Goal: Task Accomplishment & Management: Manage account settings

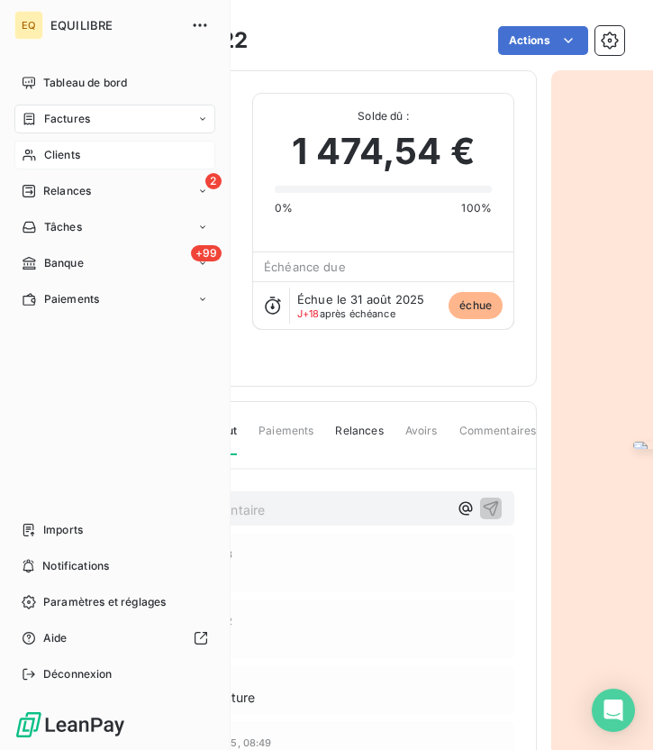
click at [64, 151] on span "Clients" at bounding box center [62, 155] width 36 height 16
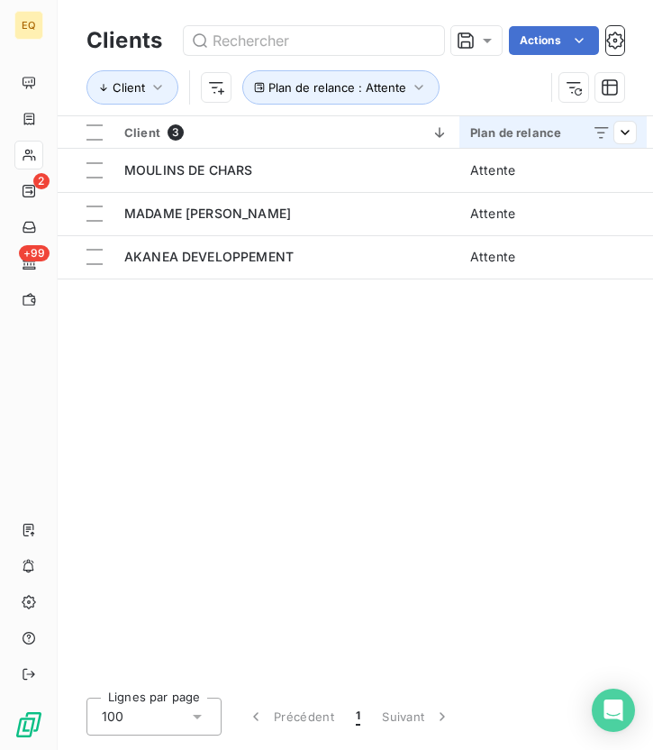
click at [541, 131] on div "Plan de relance" at bounding box center [553, 132] width 166 height 14
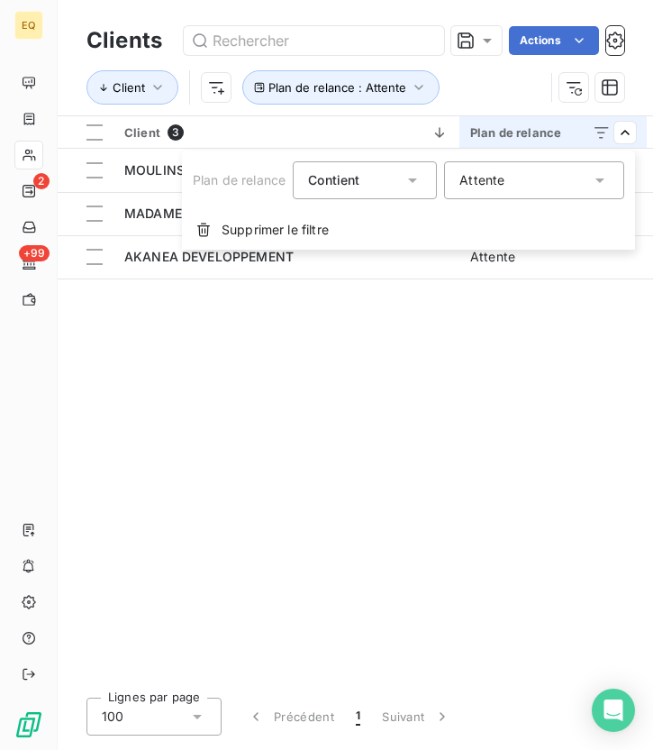
click at [505, 177] on div "Attente" at bounding box center [534, 180] width 180 height 38
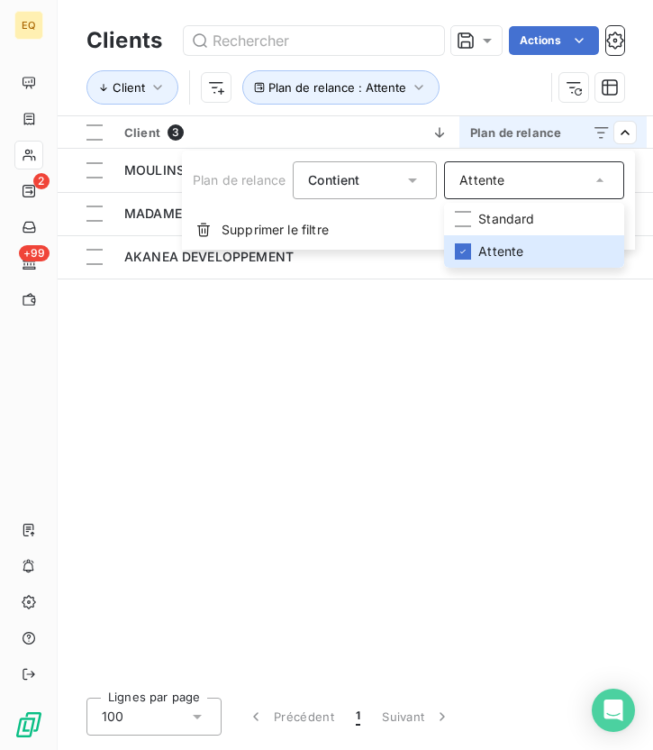
click at [468, 323] on html "EQ 2 +99 Clients Actions Client Plan de relance : Attente Client 3 Plan de rela…" at bounding box center [326, 375] width 653 height 750
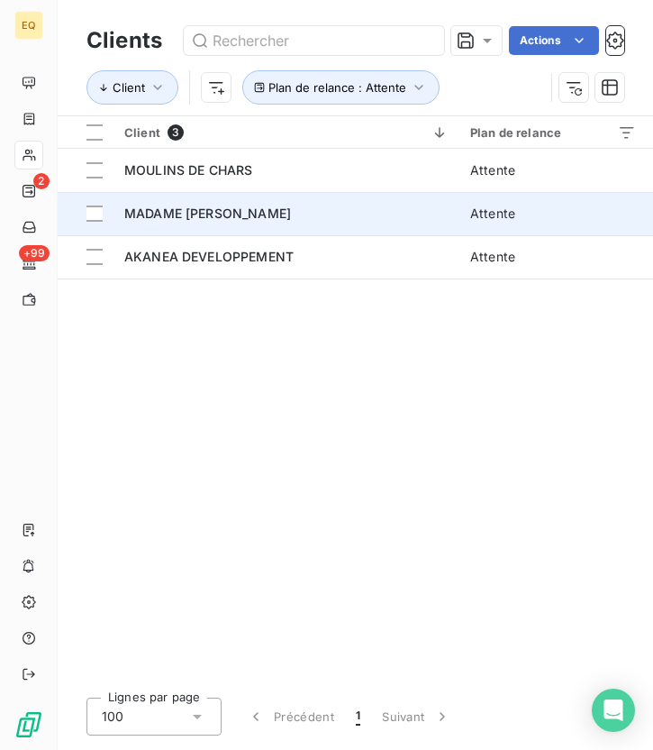
click at [370, 210] on div "MADAME [PERSON_NAME]" at bounding box center [286, 214] width 324 height 18
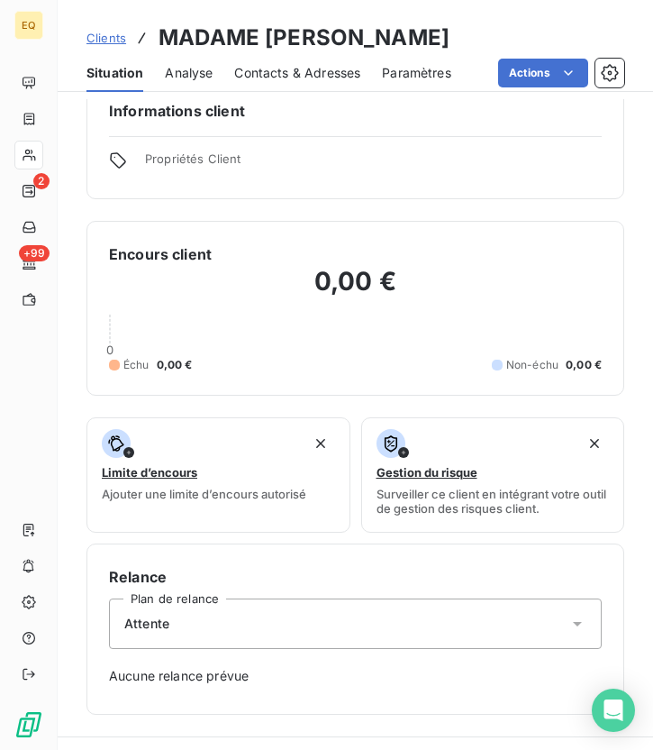
scroll to position [40, 0]
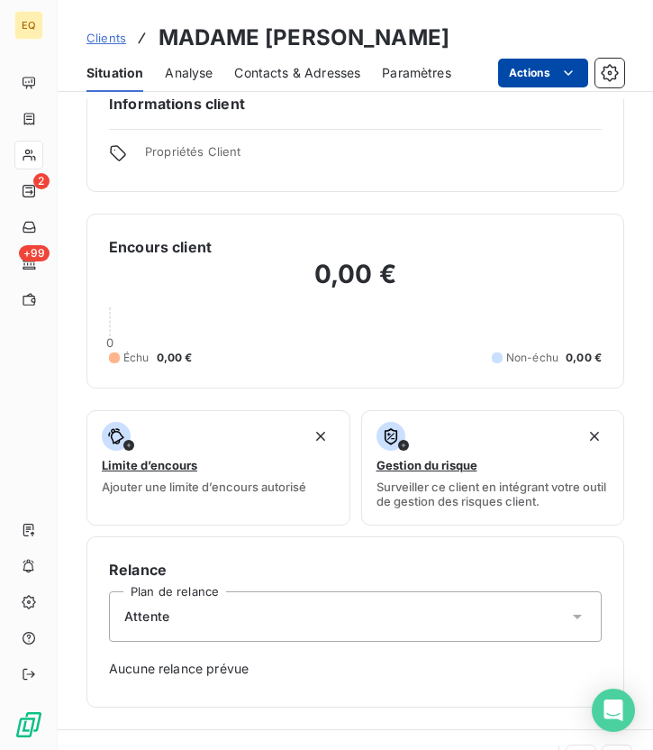
click at [548, 78] on html "EQ 2 +99 Clients MADAME [PERSON_NAME] Situation Analyse Contacts & Adresses Par…" at bounding box center [326, 375] width 653 height 750
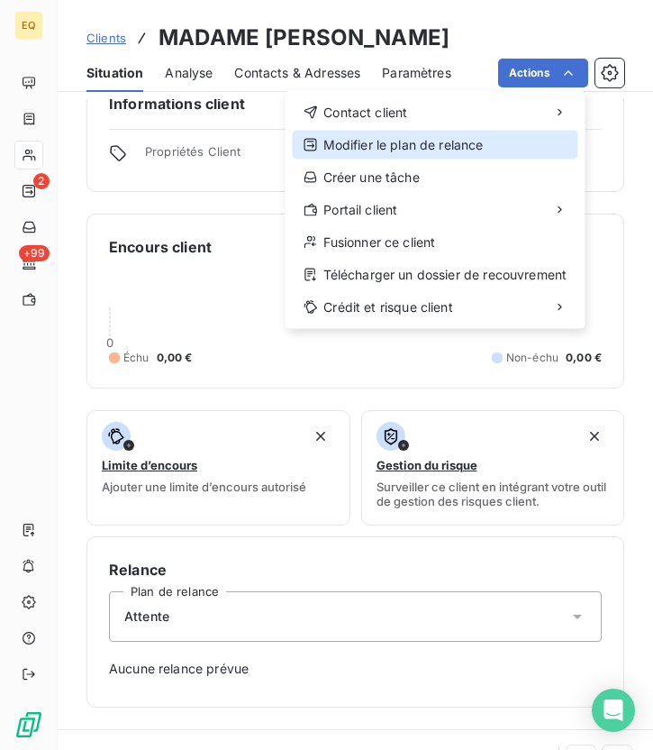
click at [429, 147] on div "Modifier le plan de relance" at bounding box center [436, 145] width 286 height 29
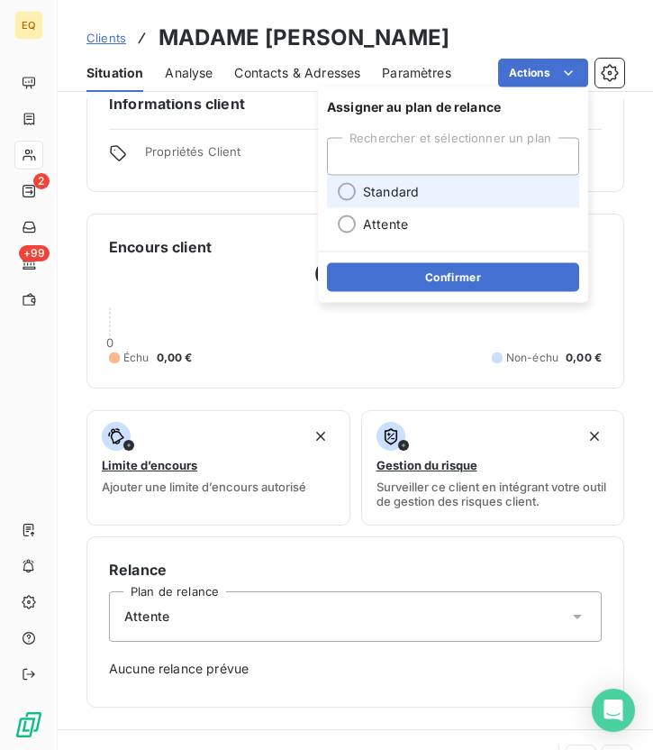
click at [372, 196] on span "Standard" at bounding box center [391, 192] width 56 height 18
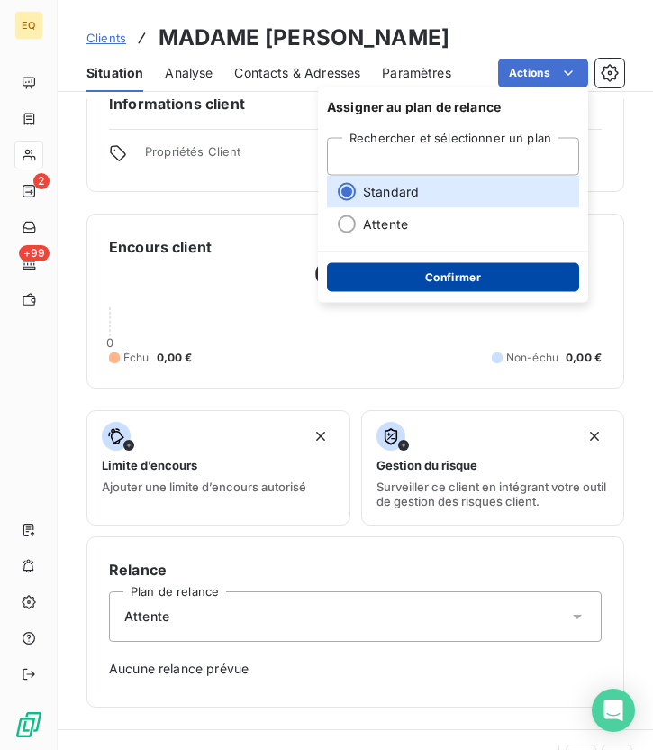
click at [412, 273] on button "Confirmer" at bounding box center [453, 277] width 252 height 29
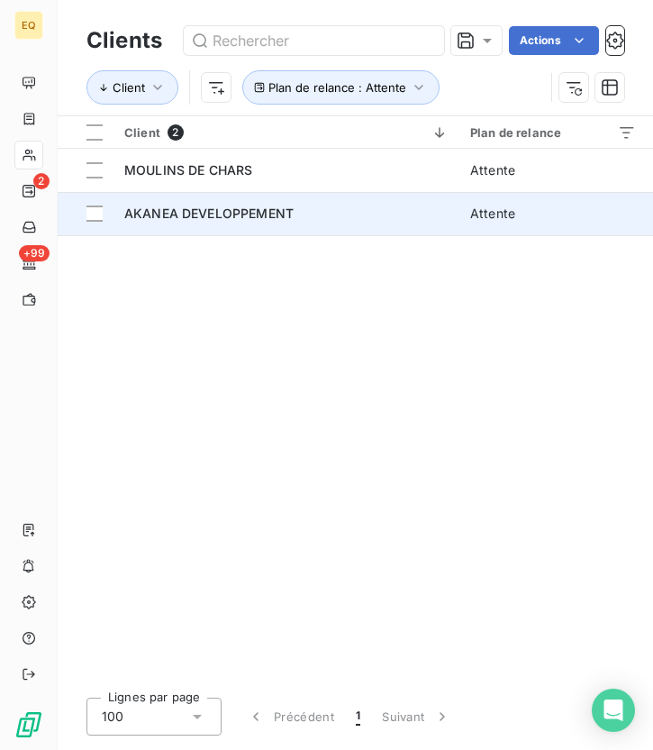
click at [304, 211] on div "AKANEA DEVELOPPEMENT" at bounding box center [286, 214] width 324 height 18
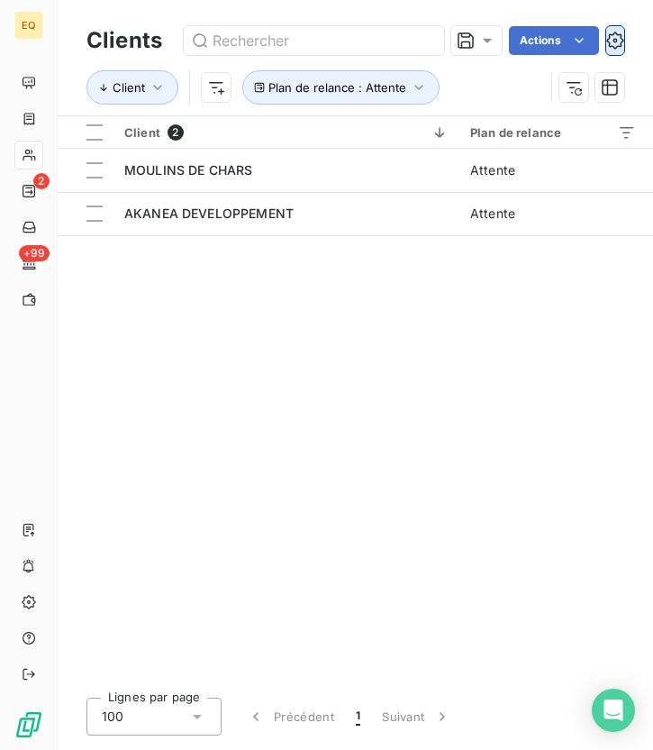
click at [614, 44] on icon "button" at bounding box center [615, 41] width 18 height 18
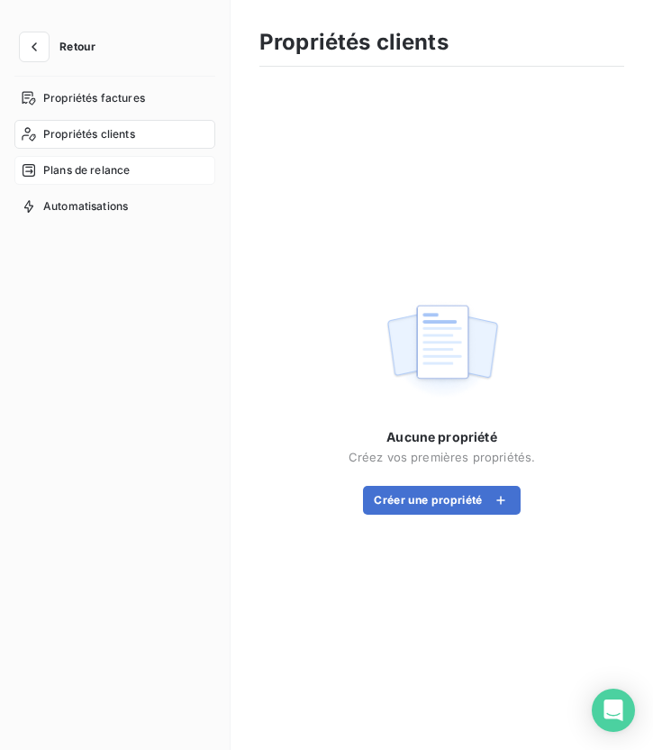
click at [86, 172] on span "Plans de relance" at bounding box center [86, 170] width 86 height 16
